Goal: Task Accomplishment & Management: Complete application form

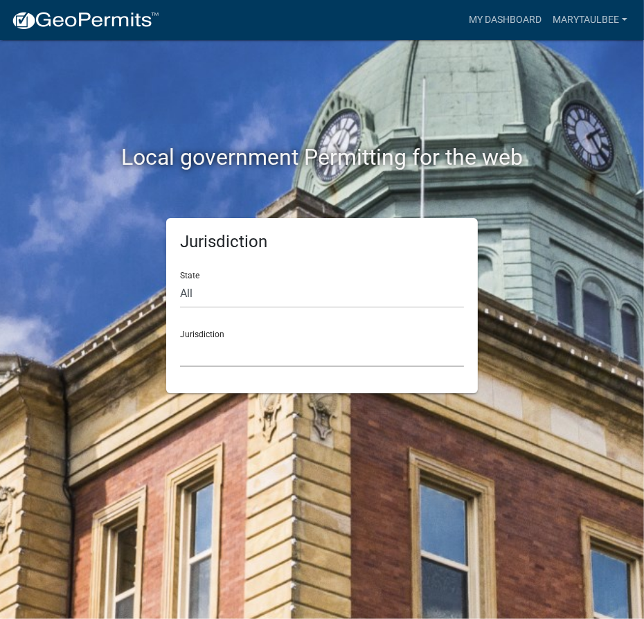
click at [287, 348] on select "[GEOGRAPHIC_DATA], [US_STATE] [GEOGRAPHIC_DATA], [US_STATE][PERSON_NAME][GEOGRA…" at bounding box center [322, 352] width 284 height 28
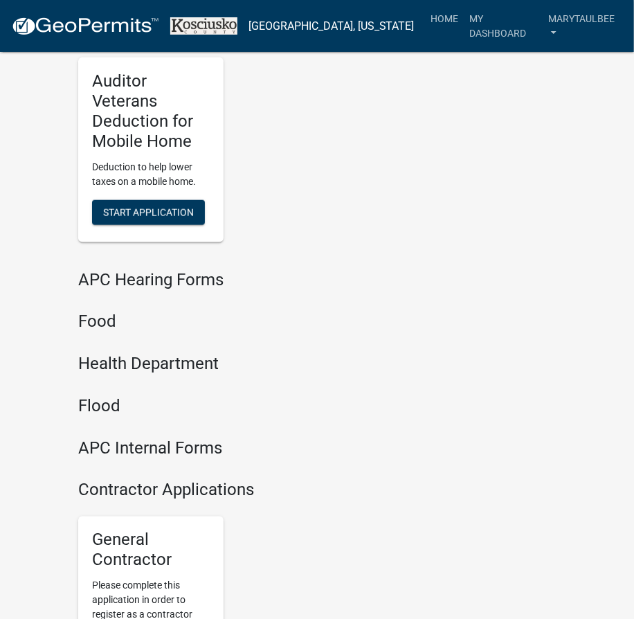
scroll to position [2349, 0]
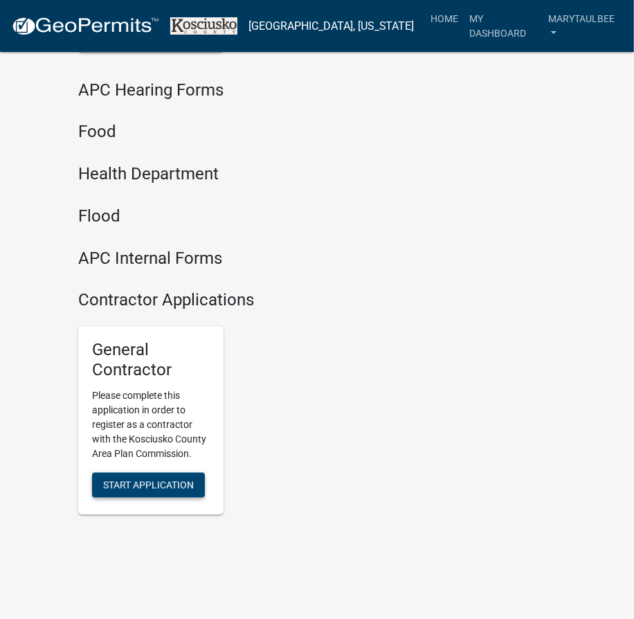
click at [141, 479] on span "Start Application" at bounding box center [148, 484] width 91 height 11
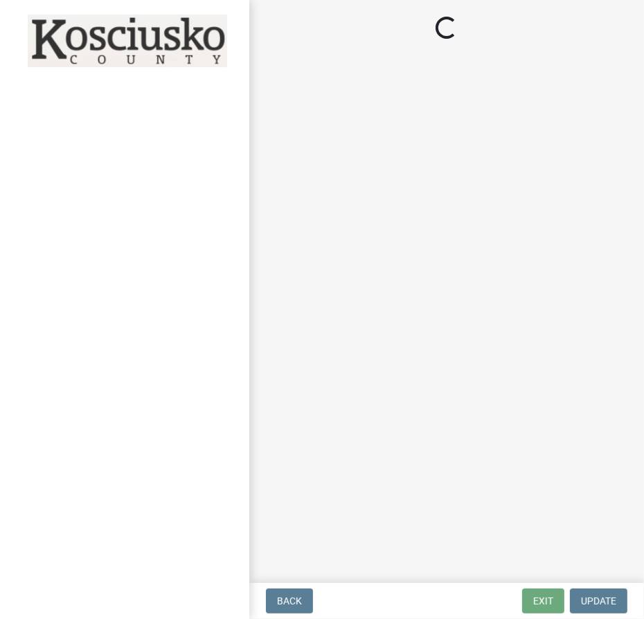
select select "In"
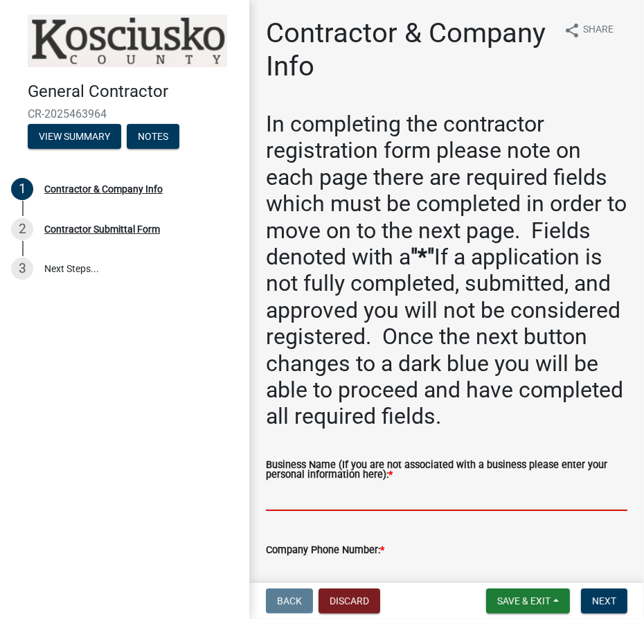
drag, startPoint x: 435, startPoint y: 499, endPoint x: 439, endPoint y: 487, distance: 12.5
click at [435, 499] on input "Business Name (If you are not associated with a business please enter your pers…" at bounding box center [446, 496] width 361 height 28
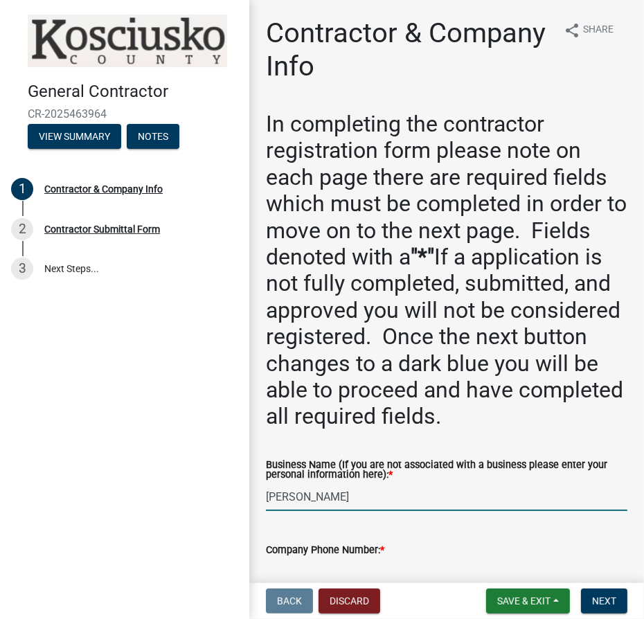
click at [342, 502] on input "[PERSON_NAME]" at bounding box center [446, 496] width 361 height 28
type input "[PERSON_NAME]"
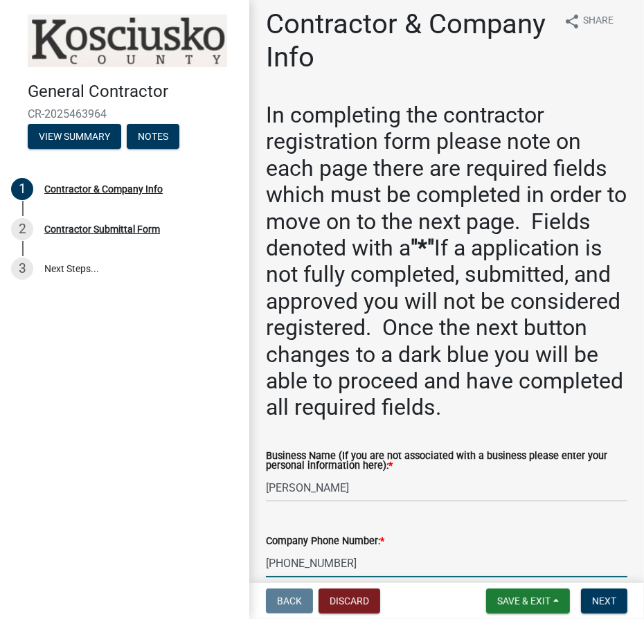
type input "[PHONE_NUMBER]"
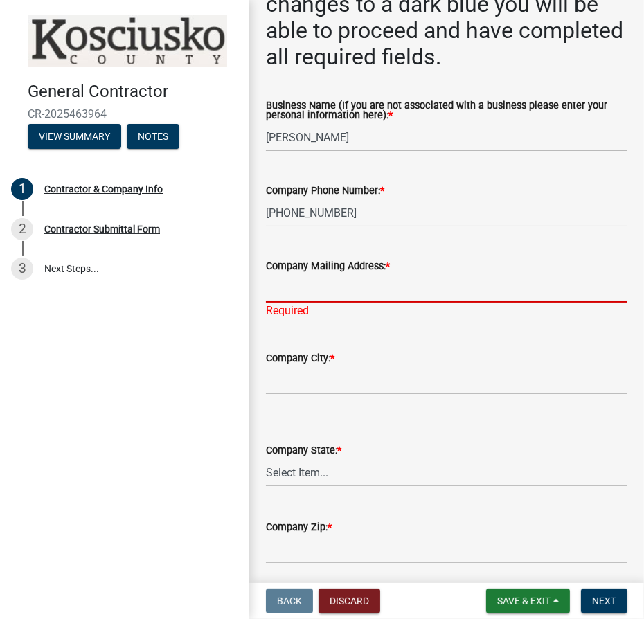
click at [380, 288] on input "Company Mailing Address: *" at bounding box center [446, 288] width 361 height 28
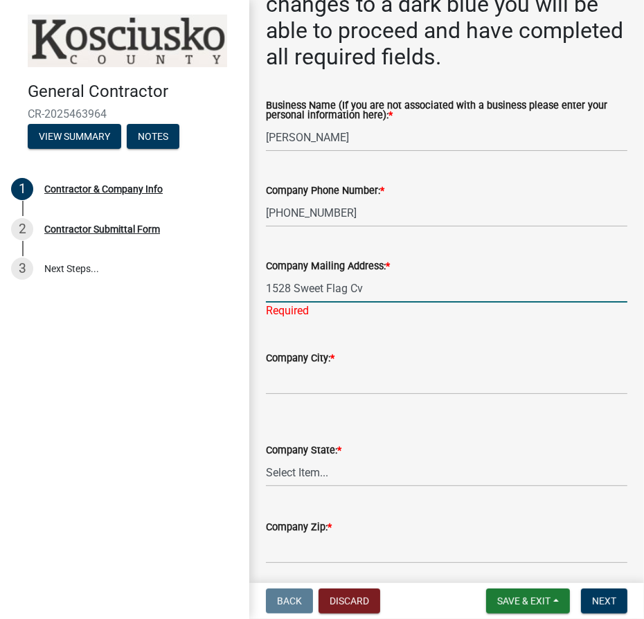
type input "1528 Sweet Flag Cv"
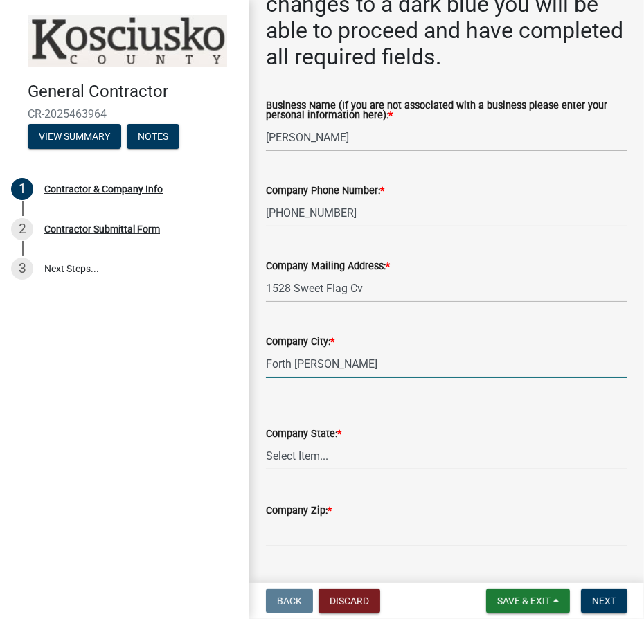
type input "Forth [PERSON_NAME]"
select select "IN"
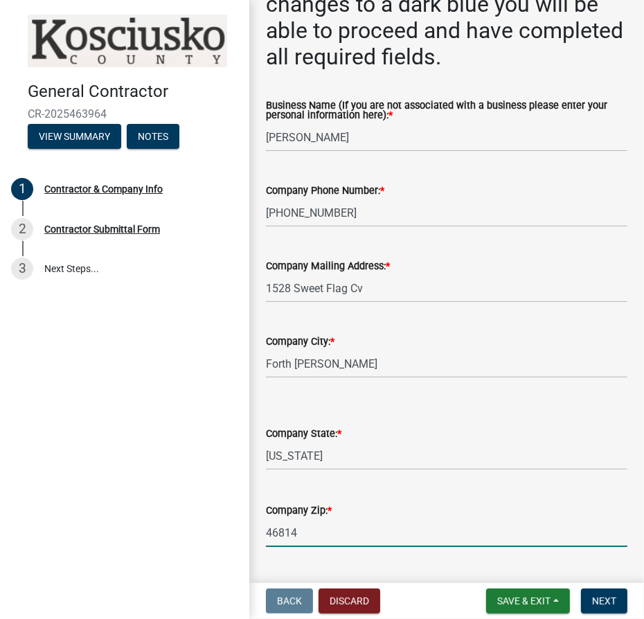
type input "46814"
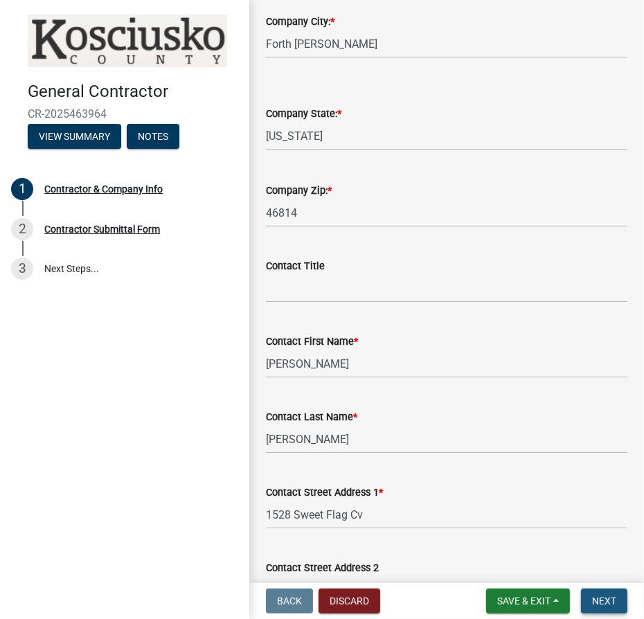
click at [610, 595] on span "Next" at bounding box center [604, 600] width 24 height 11
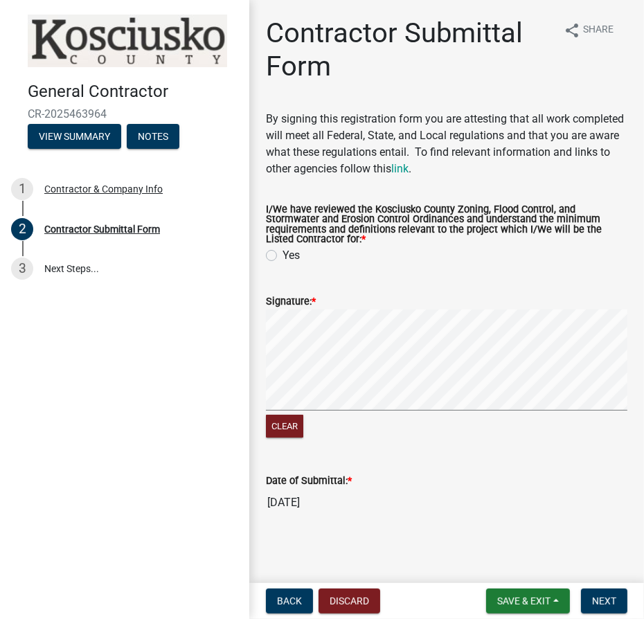
click at [282, 247] on label "Yes" at bounding box center [290, 255] width 17 height 17
click at [282, 247] on input "Yes" at bounding box center [286, 251] width 9 height 9
radio input "true"
click at [614, 596] on span "Next" at bounding box center [604, 600] width 24 height 11
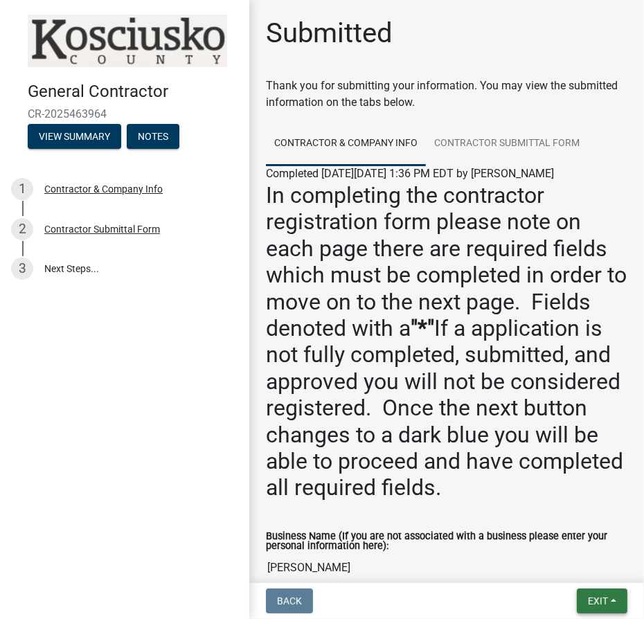
click at [603, 601] on span "Exit" at bounding box center [597, 600] width 20 height 11
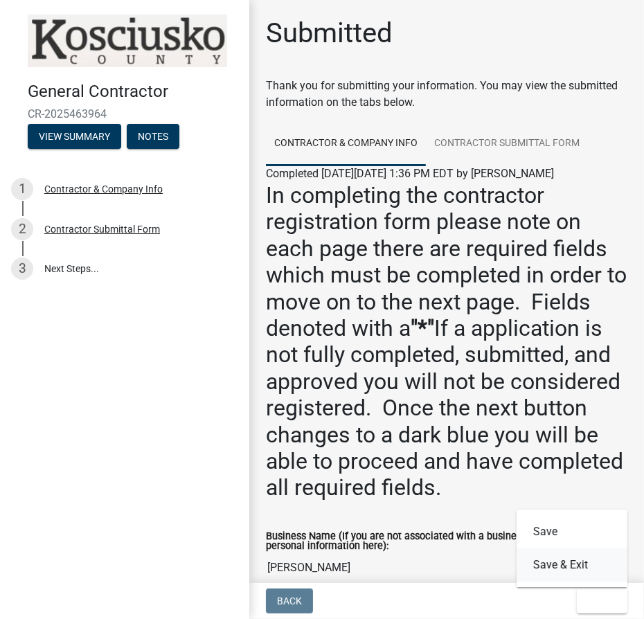
click at [583, 567] on button "Save & Exit" at bounding box center [571, 564] width 111 height 33
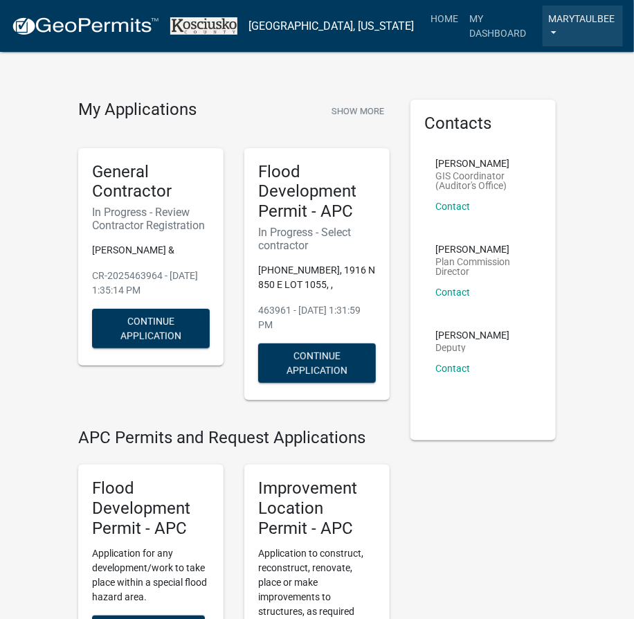
click at [601, 19] on link "marytaulbee" at bounding box center [582, 26] width 80 height 41
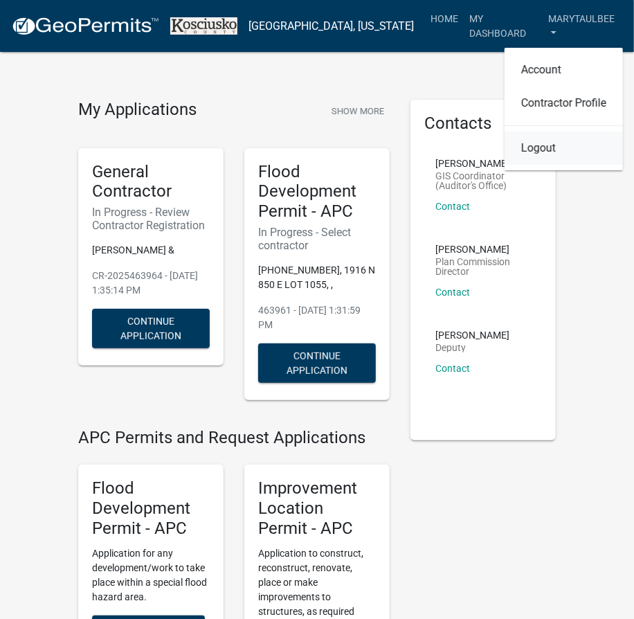
click at [563, 137] on link "Logout" at bounding box center [563, 147] width 118 height 33
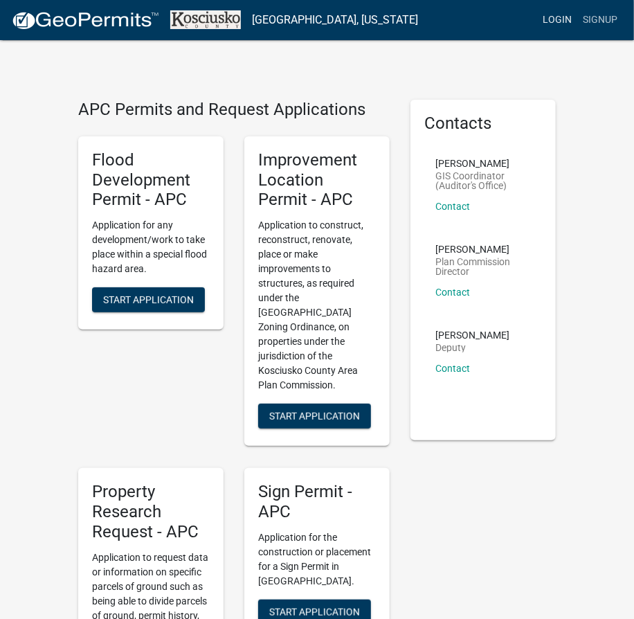
click at [569, 19] on link "Login" at bounding box center [557, 20] width 40 height 26
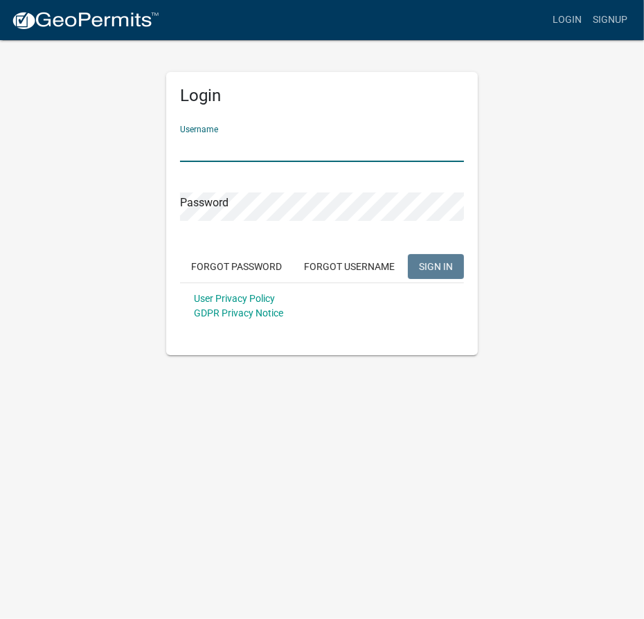
drag, startPoint x: 334, startPoint y: 152, endPoint x: 343, endPoint y: 146, distance: 11.2
click at [334, 152] on input "Username" at bounding box center [322, 148] width 284 height 28
type input "msandy"
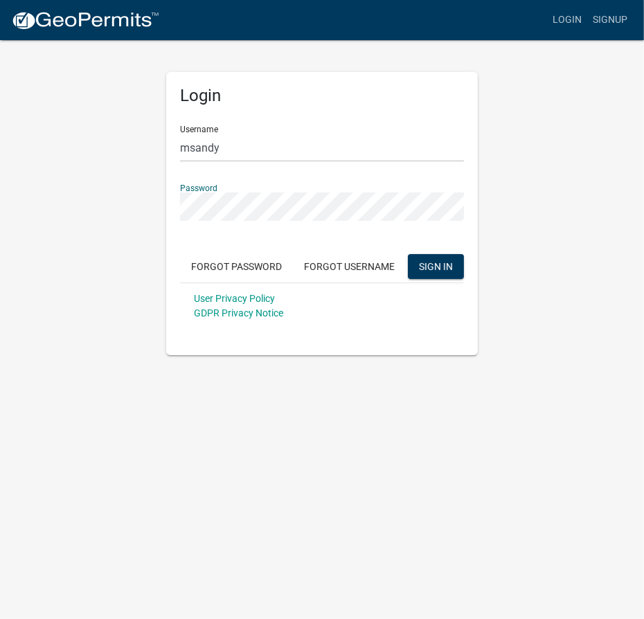
click at [408, 254] on button "SIGN IN" at bounding box center [436, 266] width 56 height 25
